Goal: Information Seeking & Learning: Check status

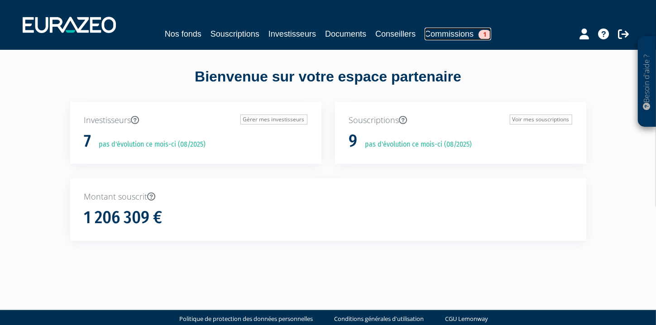
click at [456, 34] on link "Commissions 1" at bounding box center [458, 34] width 67 height 13
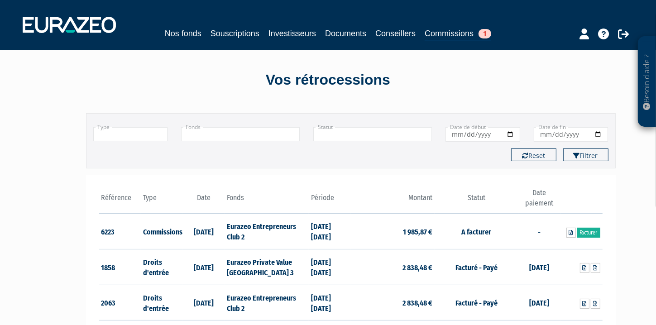
scroll to position [3, 0]
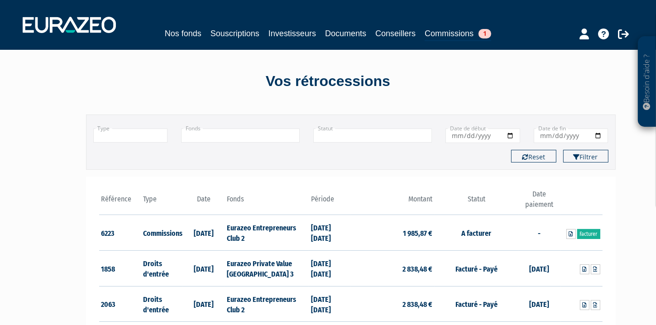
click at [206, 196] on th "Date" at bounding box center [204, 202] width 42 height 26
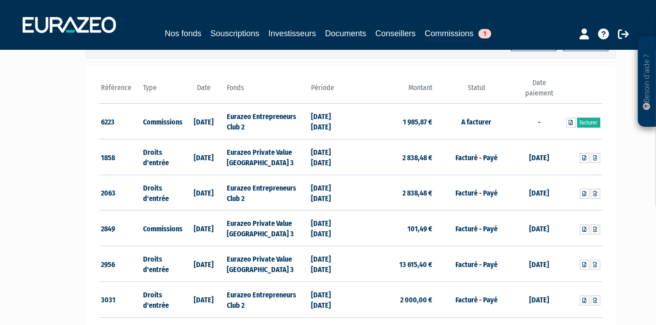
scroll to position [114, 0]
click at [572, 121] on icon at bounding box center [571, 122] width 4 height 5
click at [232, 37] on link "Souscriptions" at bounding box center [234, 33] width 49 height 13
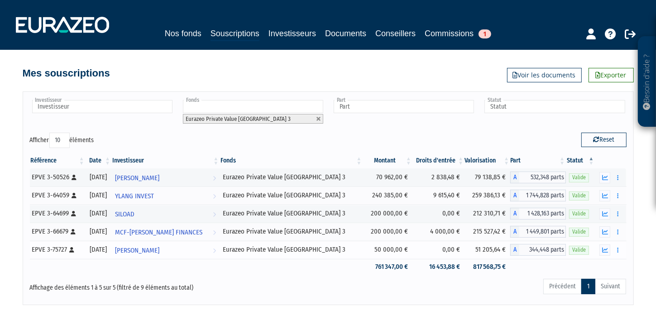
click at [106, 247] on div "07/02/2025" at bounding box center [99, 250] width 20 height 10
click at [439, 31] on link "Commissions 1" at bounding box center [458, 33] width 67 height 13
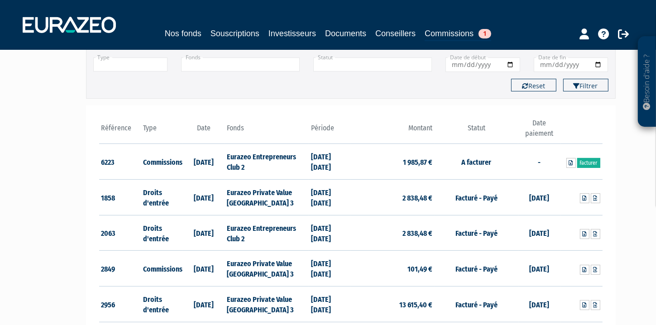
scroll to position [74, 0]
click at [273, 196] on td "Eurazeo Private Value [GEOGRAPHIC_DATA] 3" at bounding box center [267, 198] width 84 height 36
